Goal: Check status: Check status

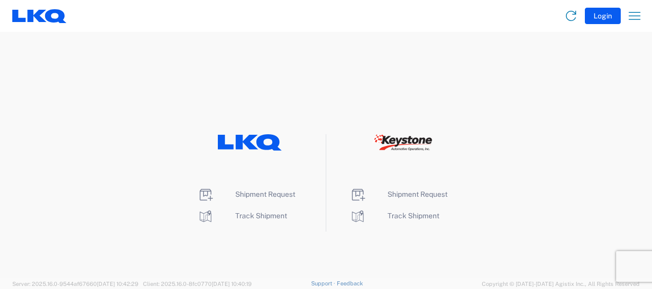
click at [608, 17] on button "Login" at bounding box center [603, 16] width 36 height 16
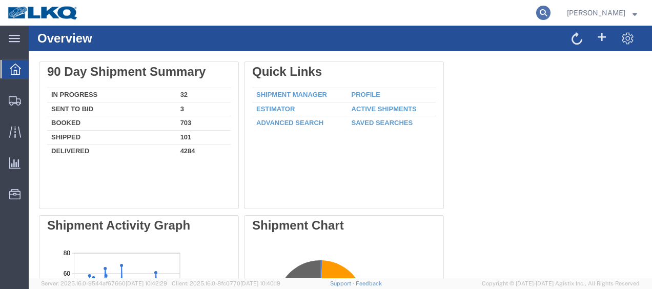
click at [551, 14] on icon at bounding box center [543, 13] width 14 height 14
type input "56473051"
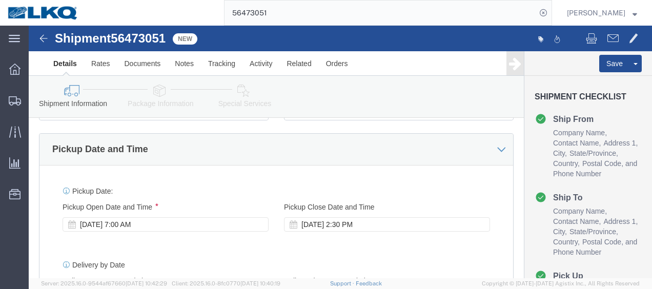
scroll to position [427, 0]
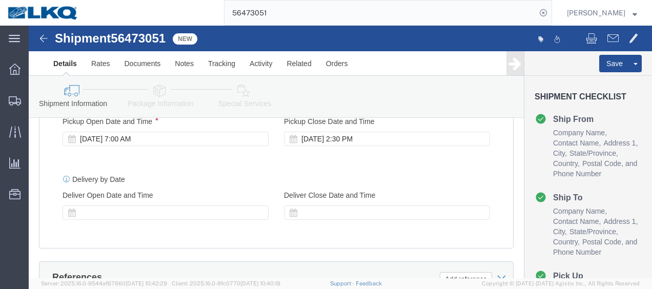
select select "28711"
select select
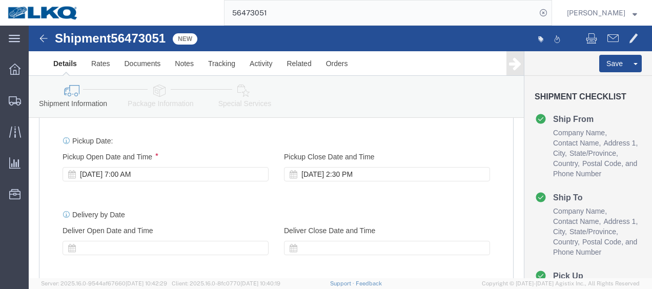
scroll to position [204, 0]
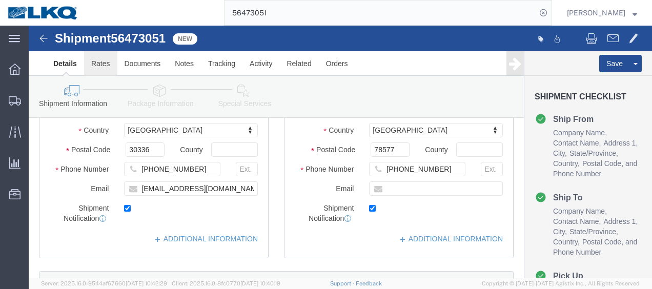
click link "Rates"
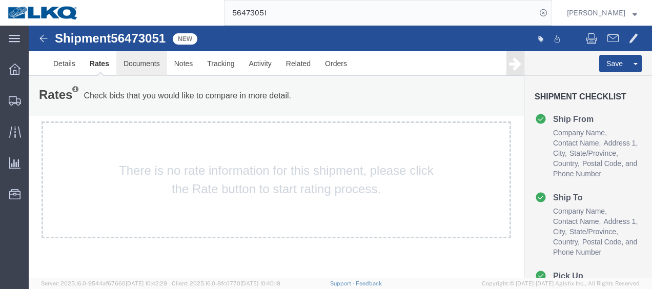
click at [137, 63] on link "Documents" at bounding box center [141, 63] width 51 height 25
